Goal: Transaction & Acquisition: Download file/media

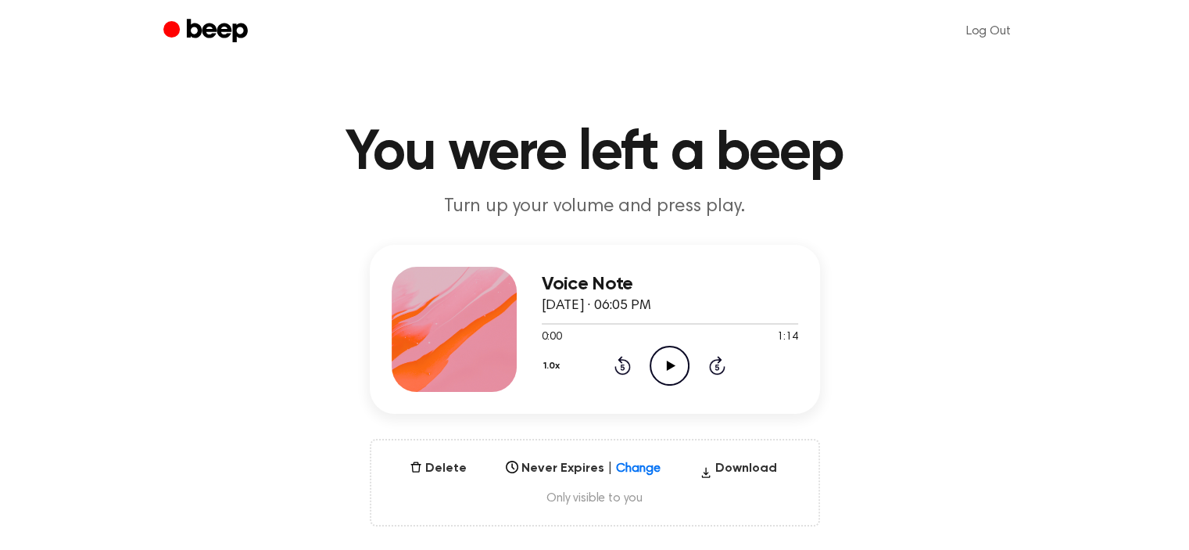
click at [663, 363] on icon "Play Audio" at bounding box center [670, 366] width 40 height 40
drag, startPoint x: 747, startPoint y: 486, endPoint x: 749, endPoint y: 467, distance: 19.6
click at [749, 467] on div "Delete Never Expires | Change Select... Download Only visible to you" at bounding box center [595, 483] width 450 height 88
click at [749, 467] on button "Download" at bounding box center [738, 471] width 90 height 25
